Goal: Information Seeking & Learning: Learn about a topic

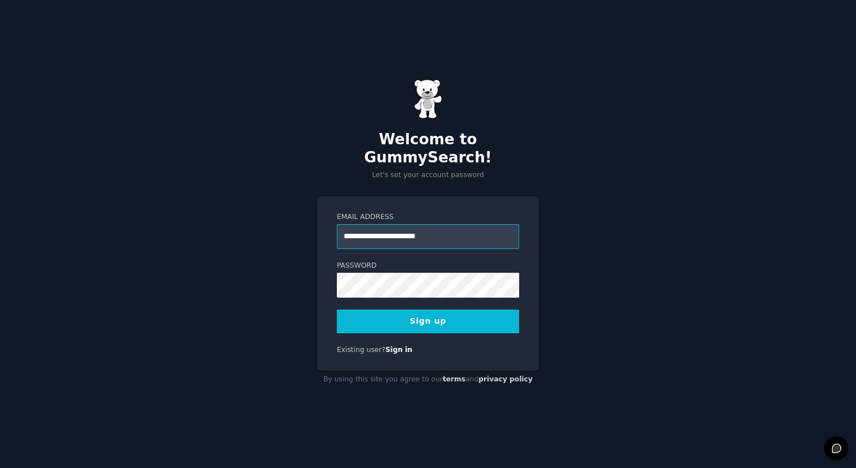
type input "**********"
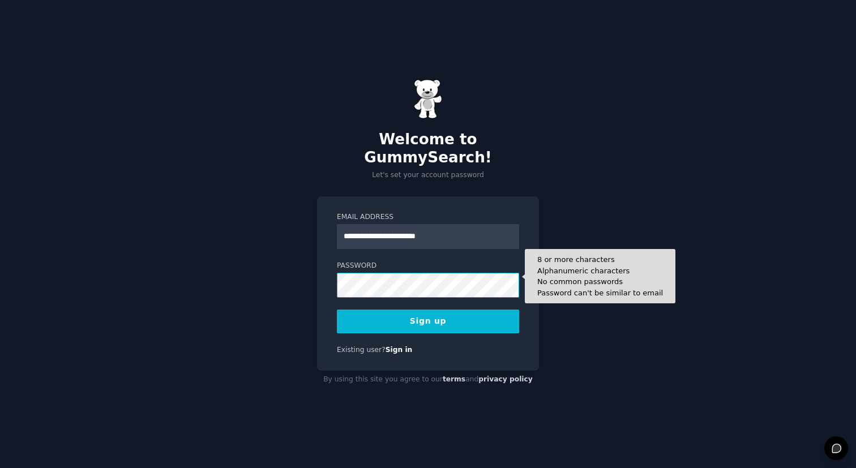
click at [337, 310] on button "Sign up" at bounding box center [428, 322] width 182 height 24
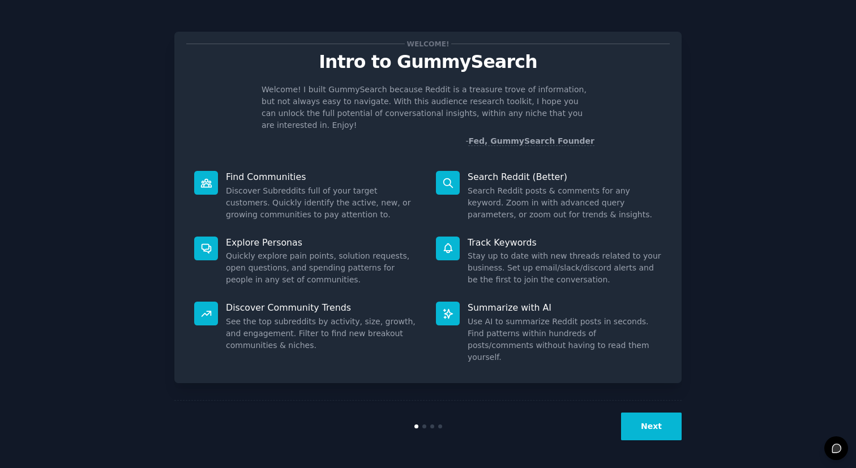
click at [633, 423] on button "Next" at bounding box center [651, 427] width 61 height 28
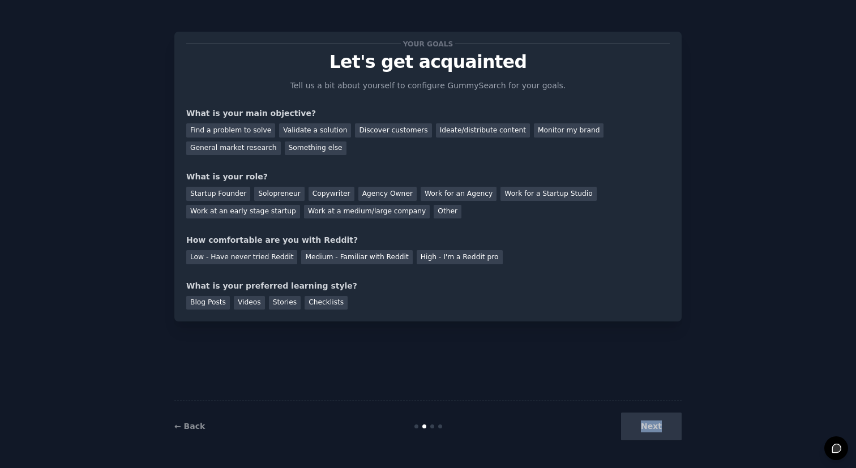
click at [633, 423] on div "Next" at bounding box center [596, 427] width 169 height 28
click at [436, 215] on div "Other" at bounding box center [448, 212] width 28 height 14
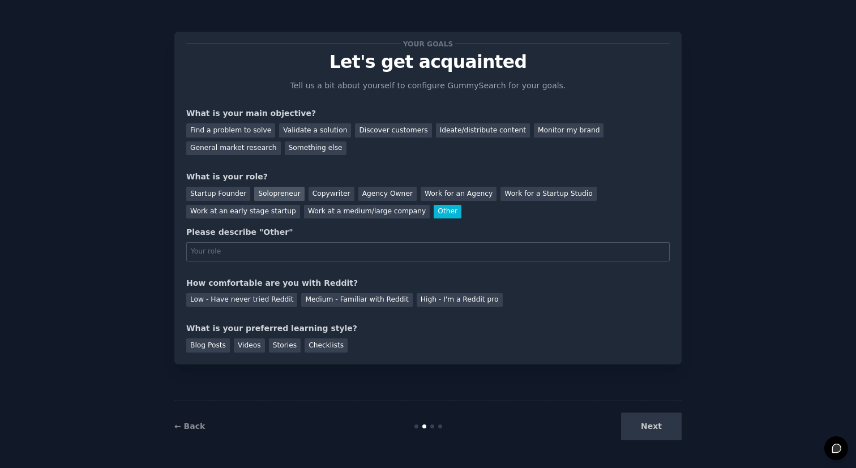
click at [281, 194] on div "Solopreneur" at bounding box center [279, 194] width 50 height 14
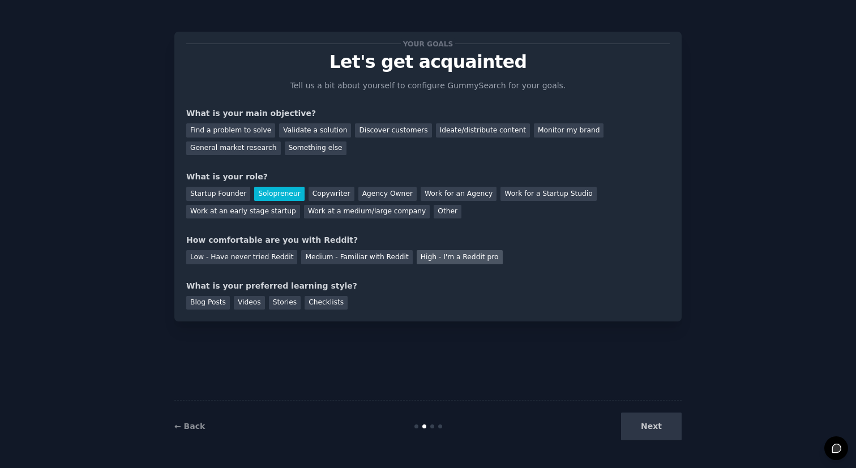
click at [421, 260] on div "High - I'm a Reddit pro" at bounding box center [460, 257] width 86 height 14
click at [277, 303] on div "Stories" at bounding box center [285, 303] width 32 height 14
click at [661, 430] on div "Next" at bounding box center [596, 427] width 169 height 28
click at [261, 151] on div "General market research" at bounding box center [233, 149] width 95 height 14
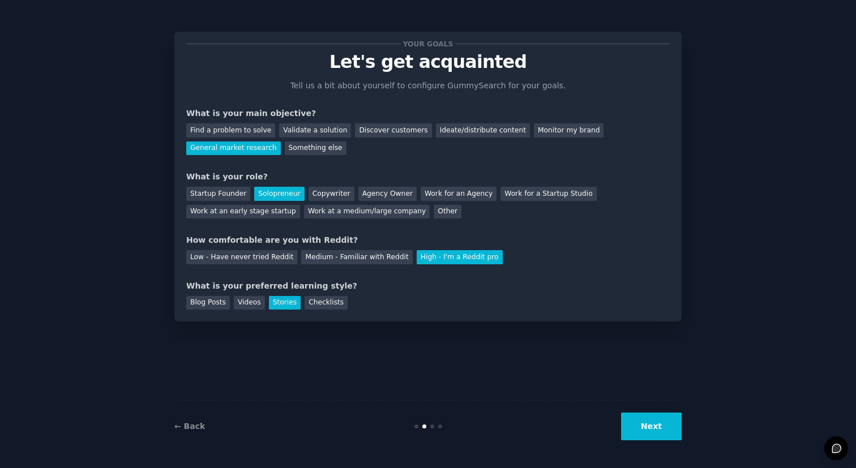
click at [641, 445] on div "← Back Next" at bounding box center [427, 426] width 507 height 52
click at [643, 433] on button "Next" at bounding box center [651, 427] width 61 height 28
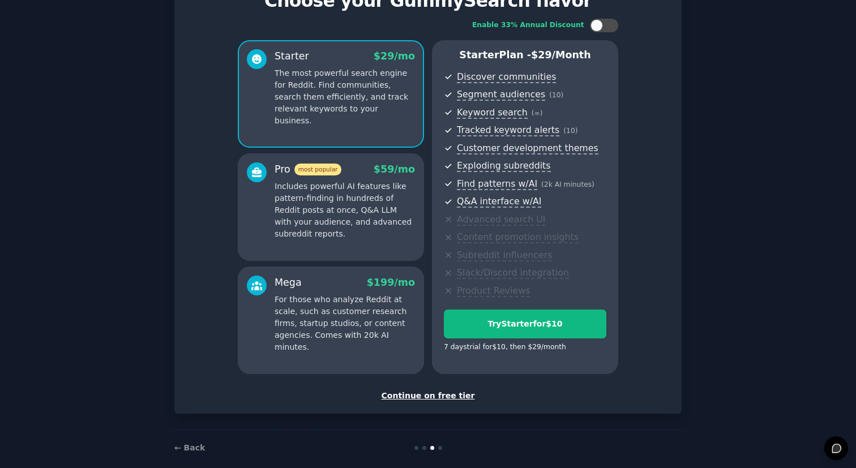
scroll to position [60, 0]
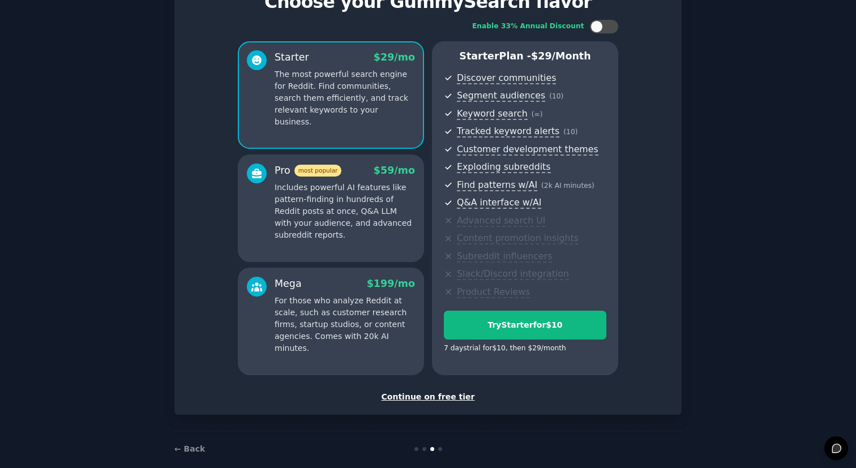
click at [401, 397] on div "Continue on free tier" at bounding box center [427, 397] width 483 height 12
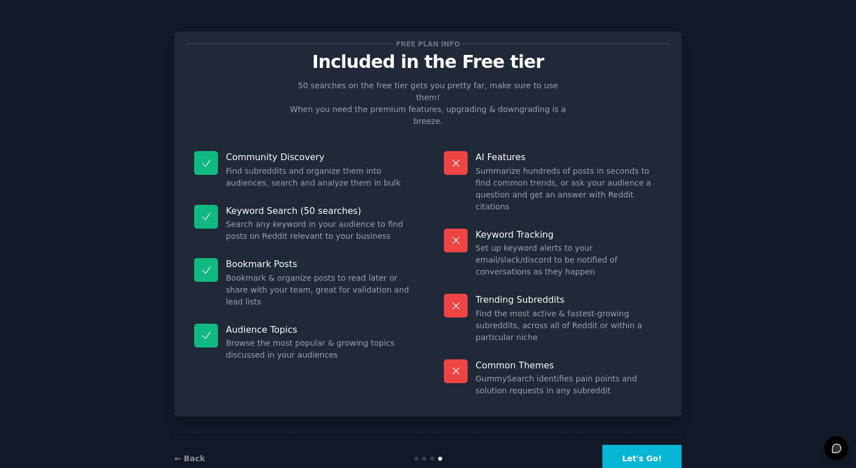
click at [647, 445] on button "Let's Go!" at bounding box center [641, 459] width 79 height 28
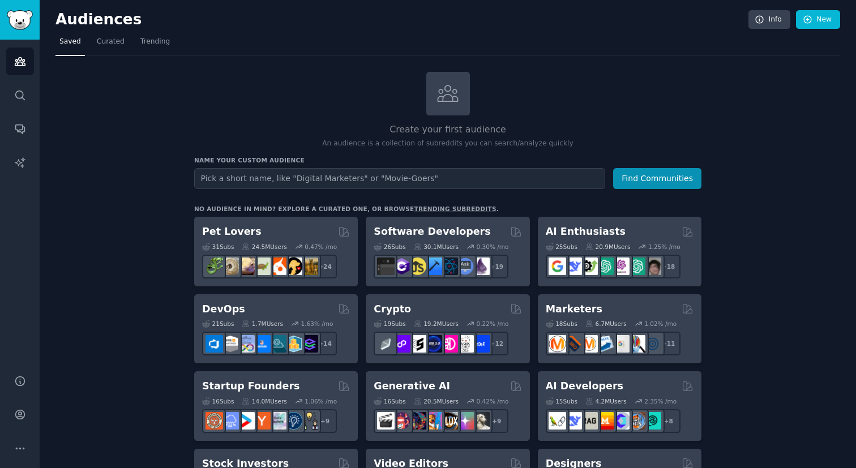
click at [216, 181] on input "text" at bounding box center [399, 178] width 411 height 21
click at [100, 47] on link "Curated" at bounding box center [111, 44] width 36 height 23
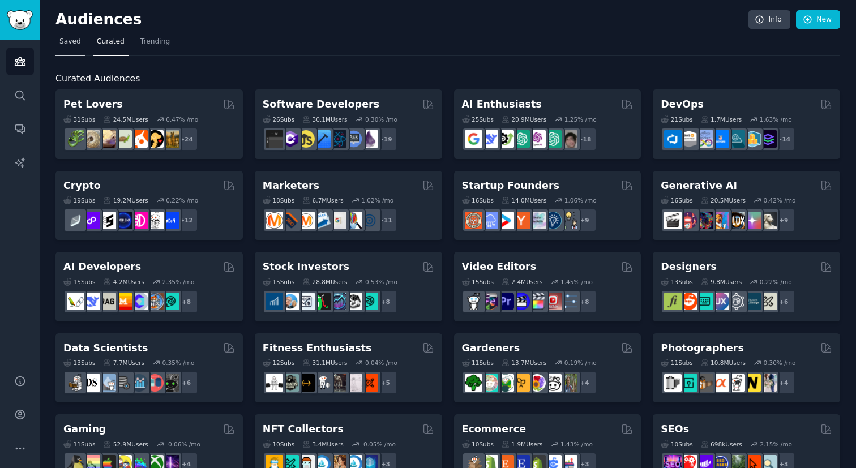
click at [63, 48] on link "Saved" at bounding box center [69, 44] width 29 height 23
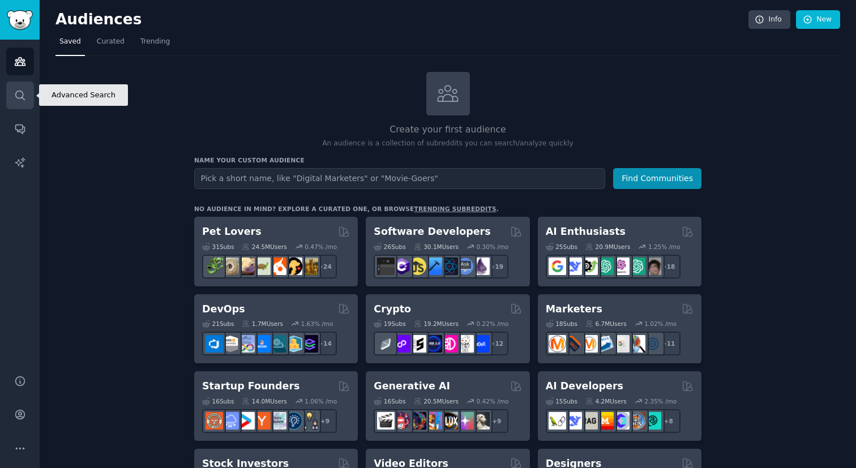
click at [23, 87] on link "Search" at bounding box center [20, 96] width 28 height 28
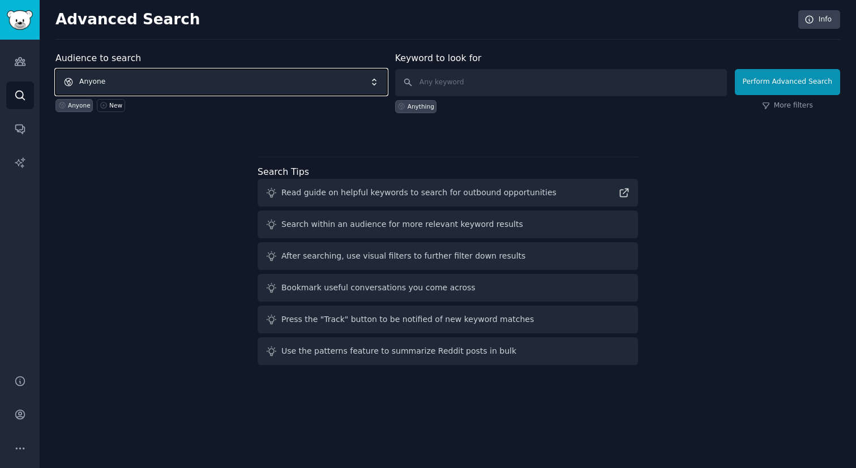
click at [191, 80] on span "Anyone" at bounding box center [221, 82] width 332 height 26
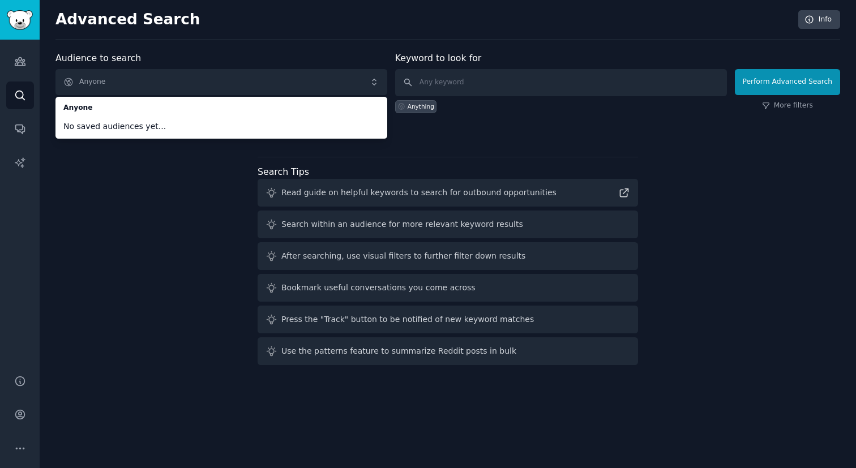
click at [169, 198] on div "Audience to search Anyone Anyone No saved audiences yet... Anyone New Keyword t…" at bounding box center [447, 211] width 785 height 318
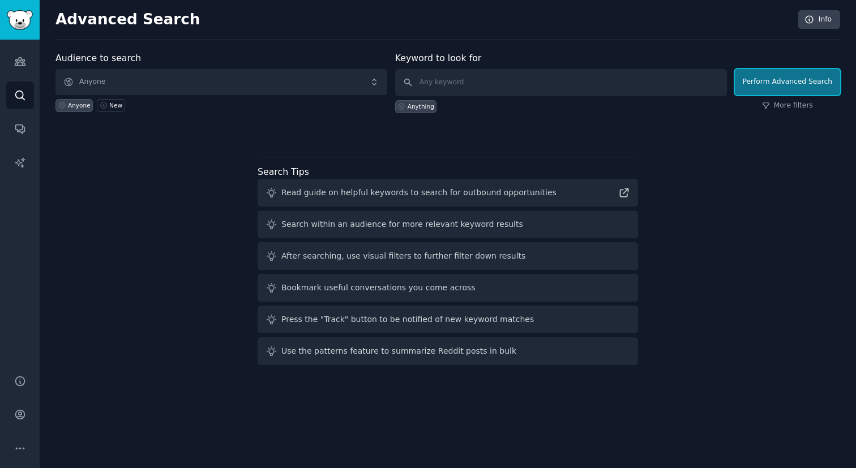
click at [780, 82] on button "Perform Advanced Search" at bounding box center [787, 82] width 105 height 26
click at [449, 81] on input "text" at bounding box center [561, 82] width 332 height 27
type input "T"
type input "t"
paste input "[PERSON_NAME]"
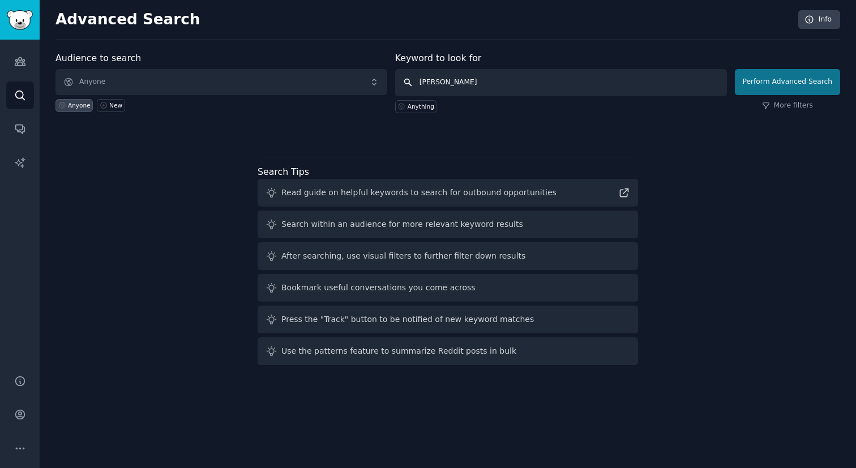
type input "[PERSON_NAME]"
click at [767, 81] on button "Perform Advanced Search" at bounding box center [787, 82] width 105 height 26
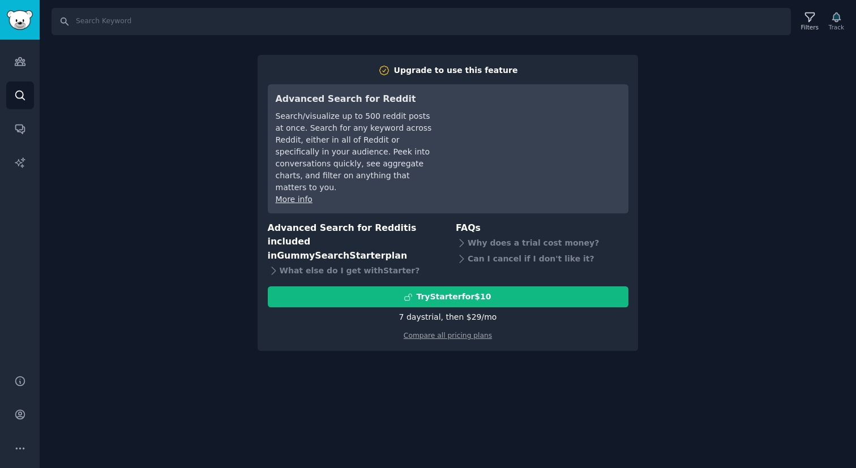
click at [431, 311] on div "7 days trial, then $ 29 /mo" at bounding box center [448, 317] width 98 height 12
click at [226, 116] on div "Search Filters Track Upgrade to use this feature Advanced Search for Reddit Sea…" at bounding box center [448, 234] width 816 height 468
click at [425, 311] on div "7 days trial, then $ 29 /mo" at bounding box center [448, 317] width 98 height 12
click at [433, 311] on div "7 days trial, then $ 29 /mo" at bounding box center [448, 317] width 98 height 12
click at [433, 323] on div "Compare all pricing plans" at bounding box center [448, 332] width 361 height 18
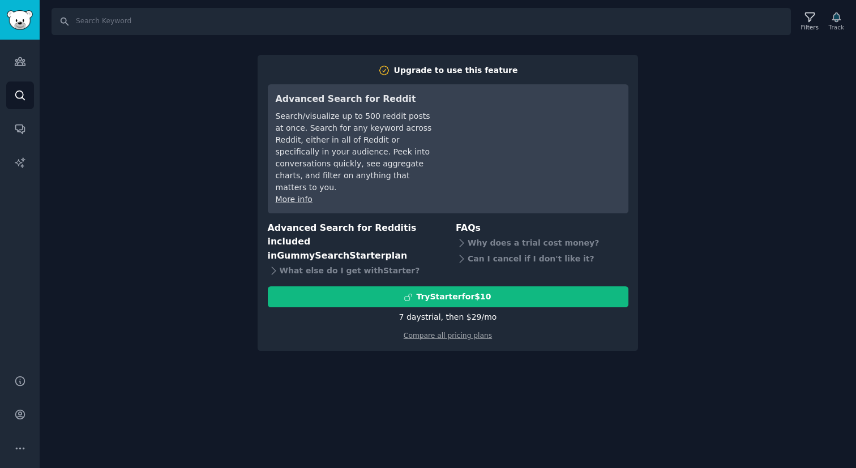
click at [434, 323] on div "Compare all pricing plans" at bounding box center [448, 332] width 361 height 18
